Goal: Task Accomplishment & Management: Use online tool/utility

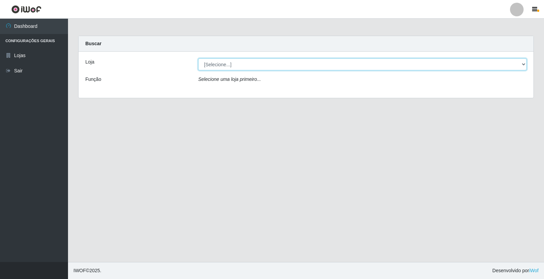
click at [524, 63] on select "[Selecione...] O Filezão - Centenário" at bounding box center [362, 64] width 328 height 12
select select "203"
click at [198, 58] on select "[Selecione...] O Filezão - Centenário" at bounding box center [362, 64] width 328 height 12
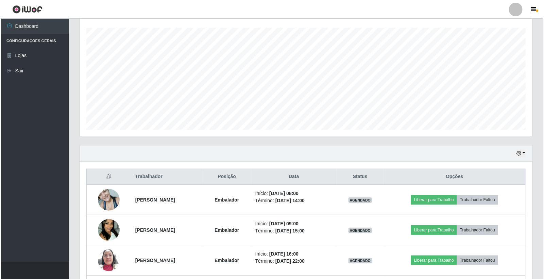
scroll to position [151, 0]
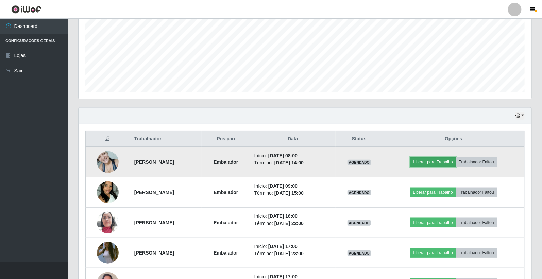
click at [426, 161] on button "Liberar para Trabalho" at bounding box center [433, 162] width 46 height 10
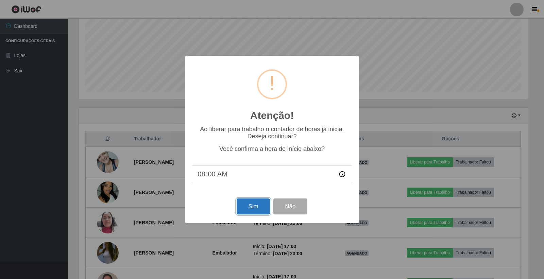
click at [257, 206] on button "Sim" at bounding box center [252, 206] width 33 height 16
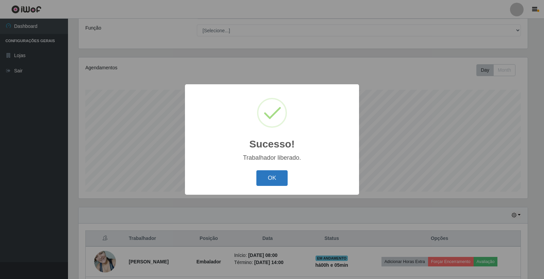
click at [272, 181] on button "OK" at bounding box center [272, 178] width 32 height 16
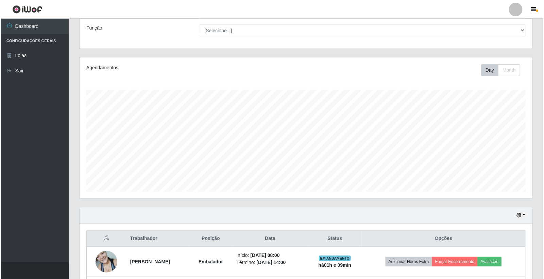
scroll to position [203, 0]
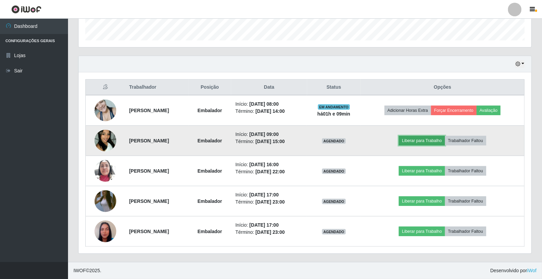
click at [423, 139] on button "Liberar para Trabalho" at bounding box center [422, 141] width 46 height 10
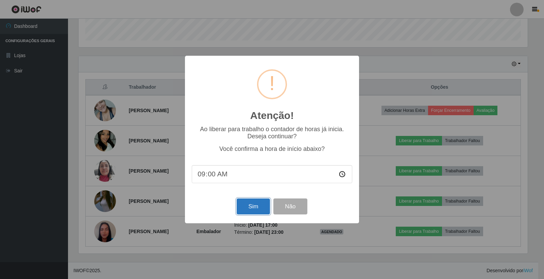
click at [255, 206] on button "Sim" at bounding box center [252, 206] width 33 height 16
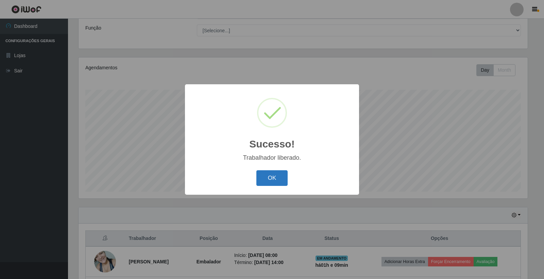
click at [260, 178] on button "OK" at bounding box center [272, 178] width 32 height 16
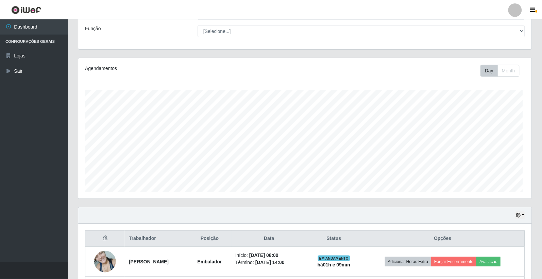
scroll to position [141, 453]
